Goal: Check status: Check status

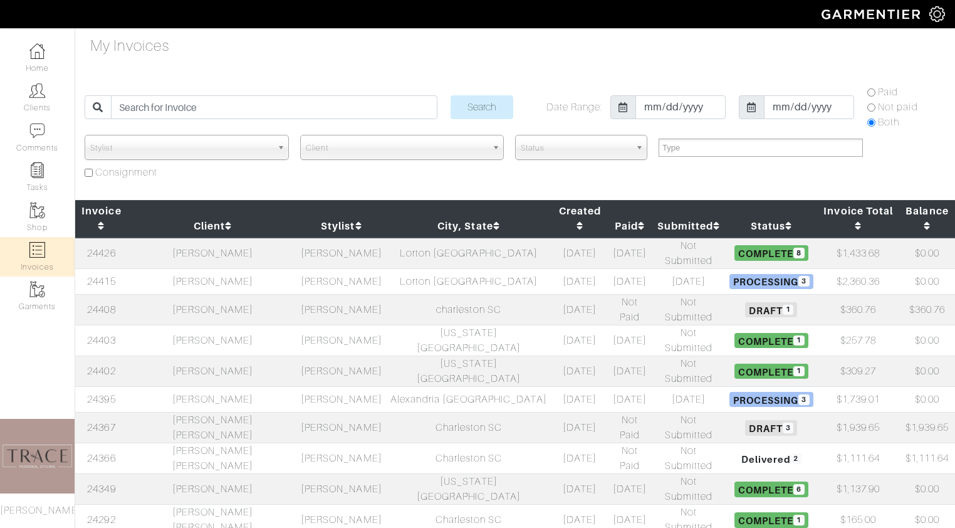
select select
click at [199, 412] on td "[PERSON_NAME] [PERSON_NAME]" at bounding box center [213, 427] width 170 height 31
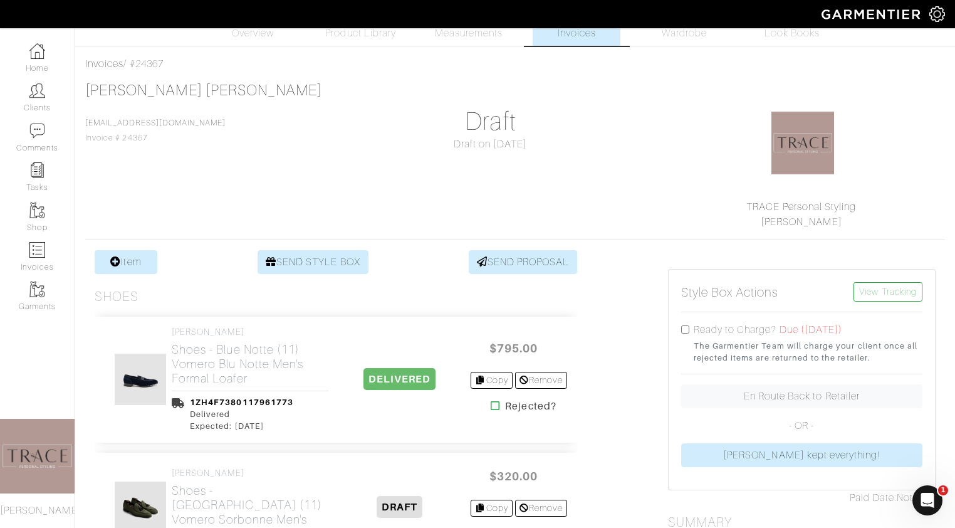
scroll to position [22, 0]
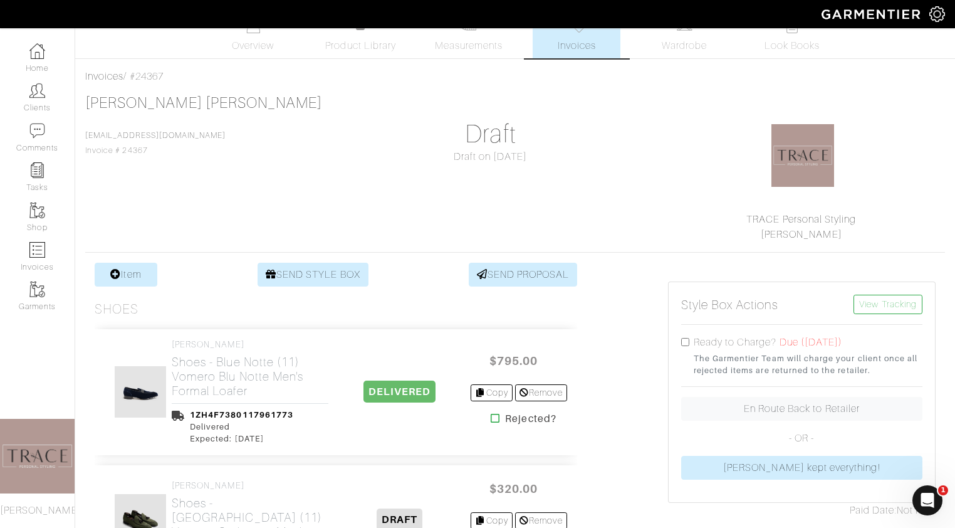
click at [685, 342] on input "checkbox" at bounding box center [685, 342] width 8 height 8
checkbox input "true"
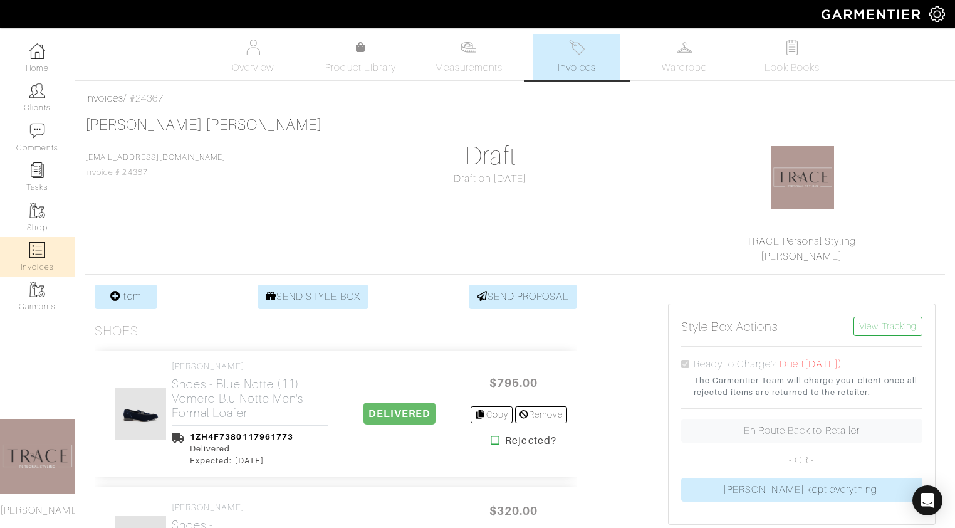
click at [41, 244] on img at bounding box center [37, 250] width 16 height 16
select select
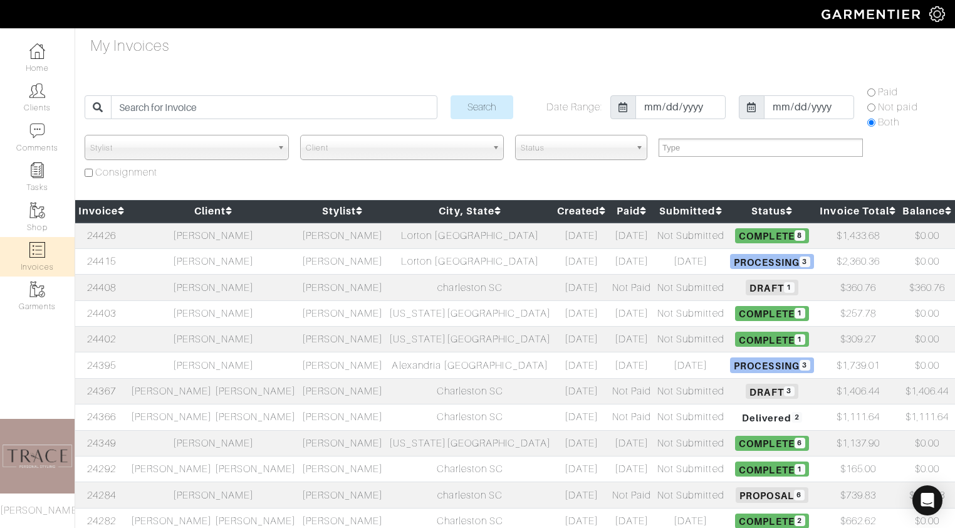
click at [205, 418] on td "[PERSON_NAME] [PERSON_NAME]" at bounding box center [213, 417] width 171 height 26
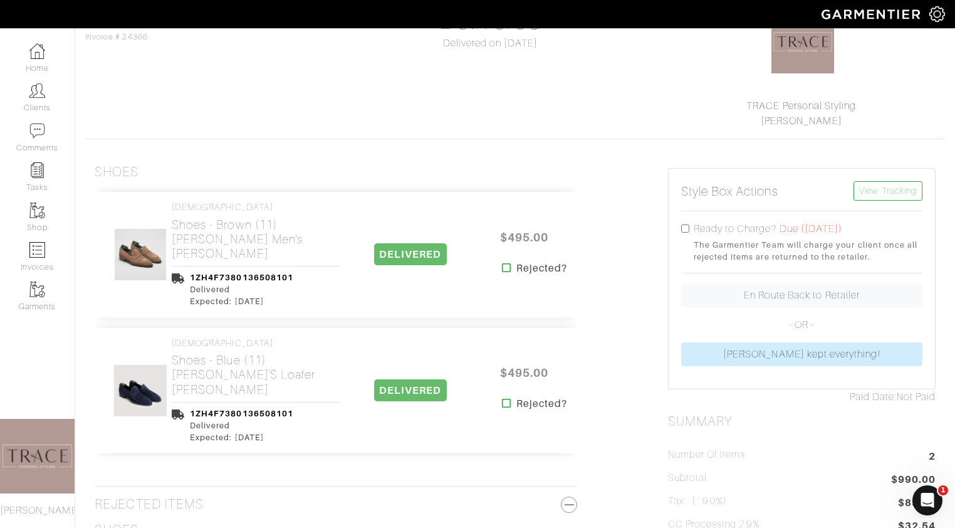
scroll to position [165, 0]
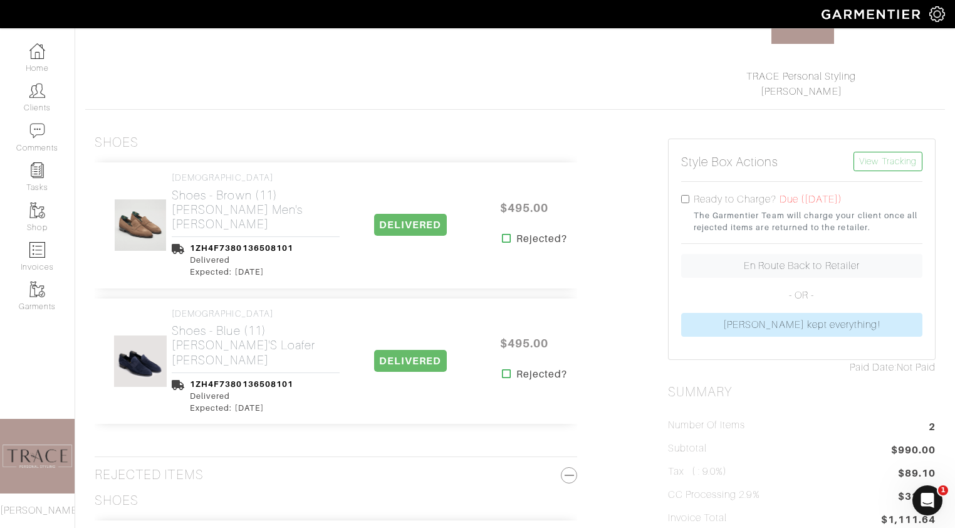
click at [510, 239] on icon at bounding box center [506, 238] width 9 height 10
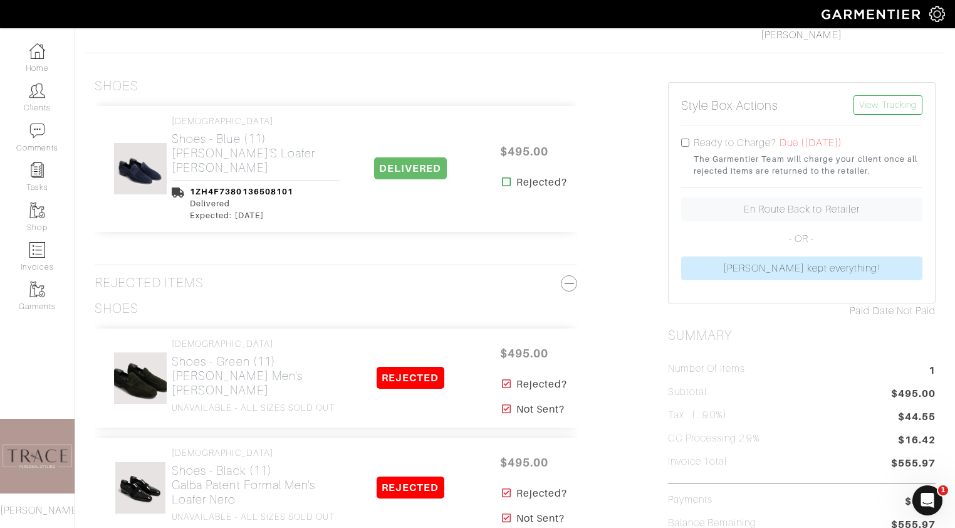
scroll to position [222, 0]
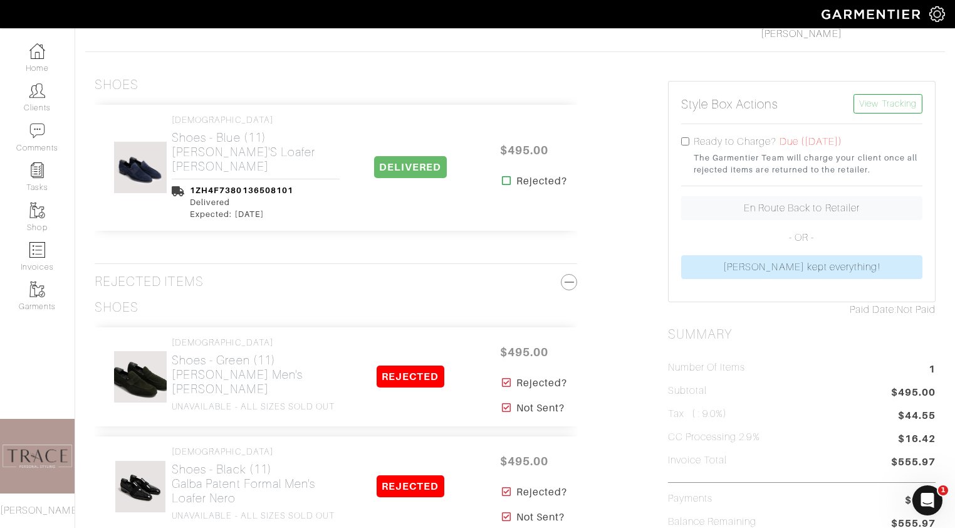
click at [508, 182] on icon at bounding box center [506, 180] width 9 height 10
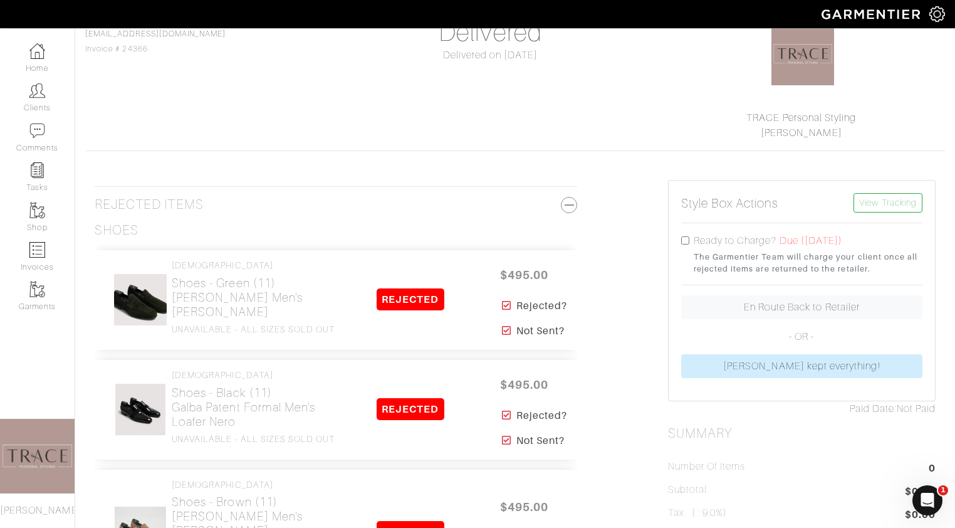
scroll to position [144, 0]
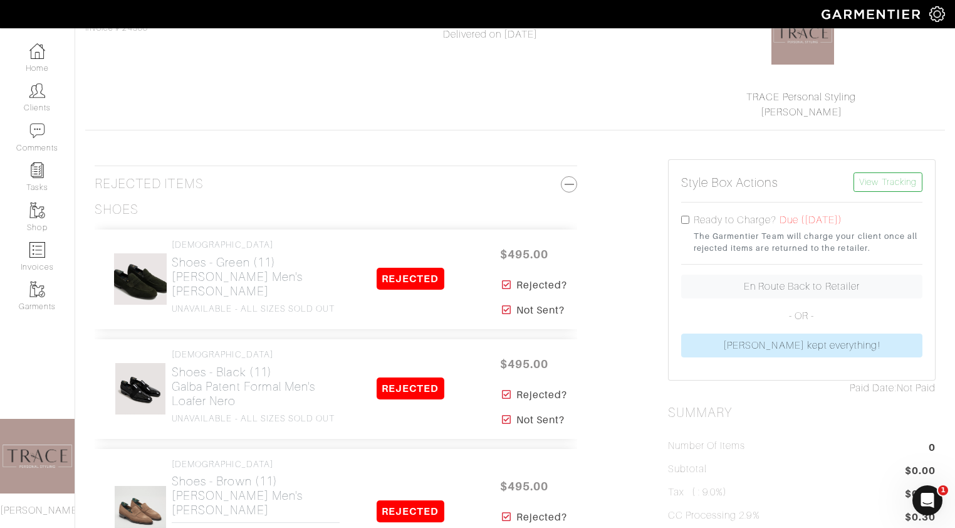
click at [686, 218] on input "checkbox" at bounding box center [685, 220] width 8 height 8
checkbox input "true"
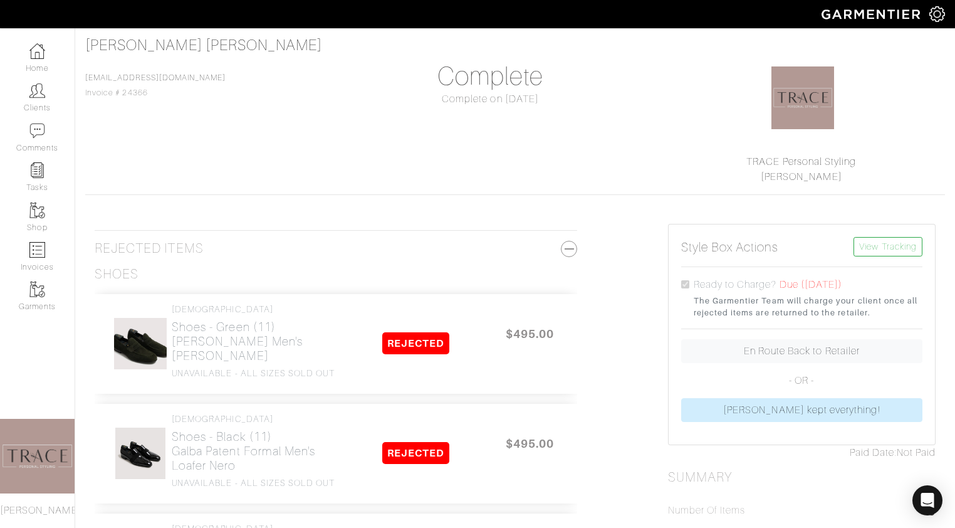
scroll to position [0, 0]
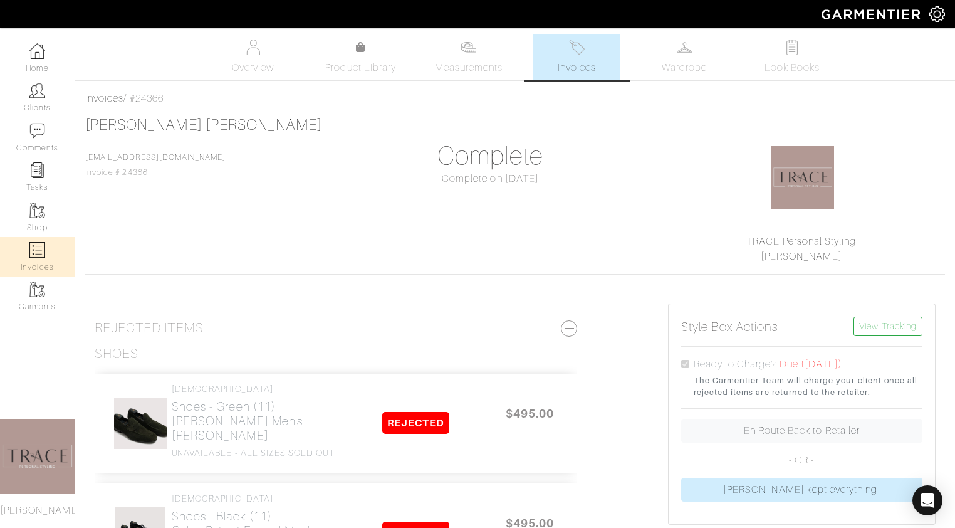
click at [38, 268] on link "Invoices" at bounding box center [37, 256] width 75 height 39
select select
